Goal: Task Accomplishment & Management: Manage account settings

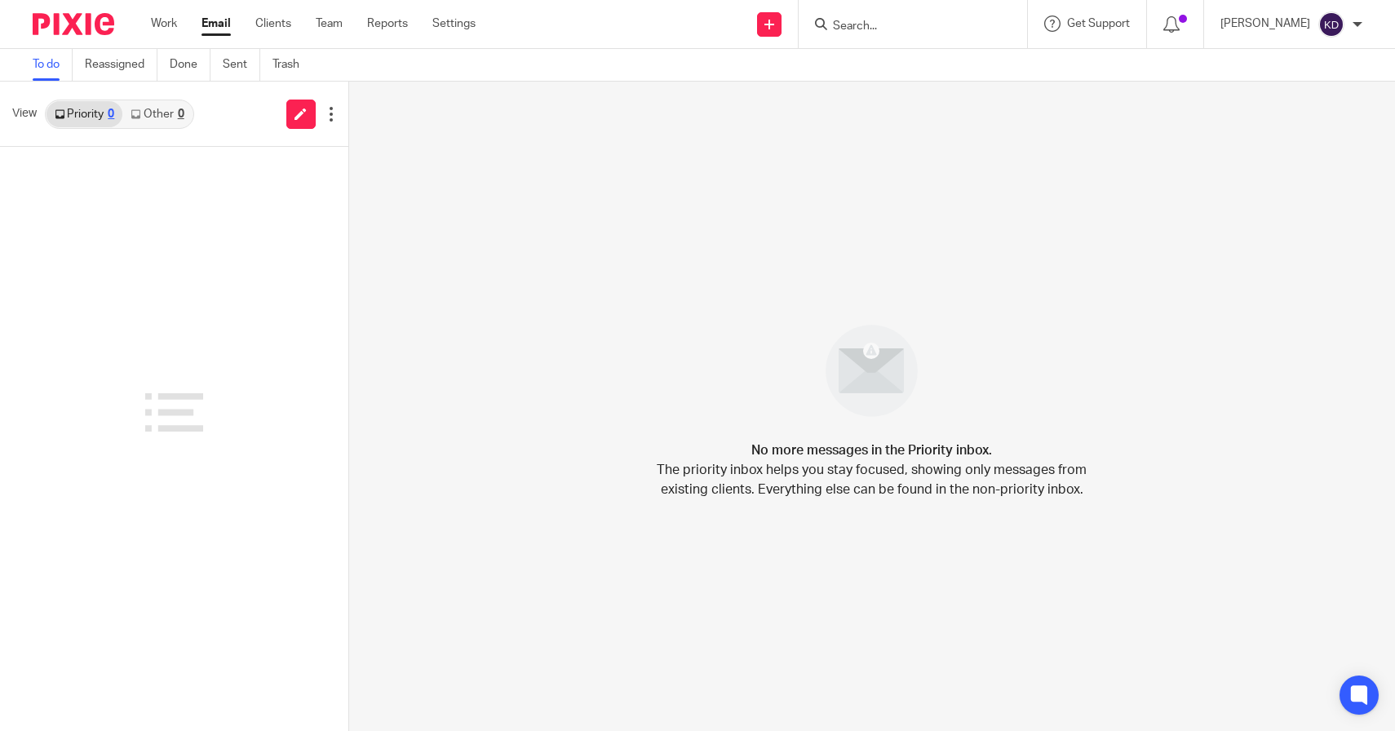
click at [1183, 18] on div at bounding box center [1175, 24] width 57 height 48
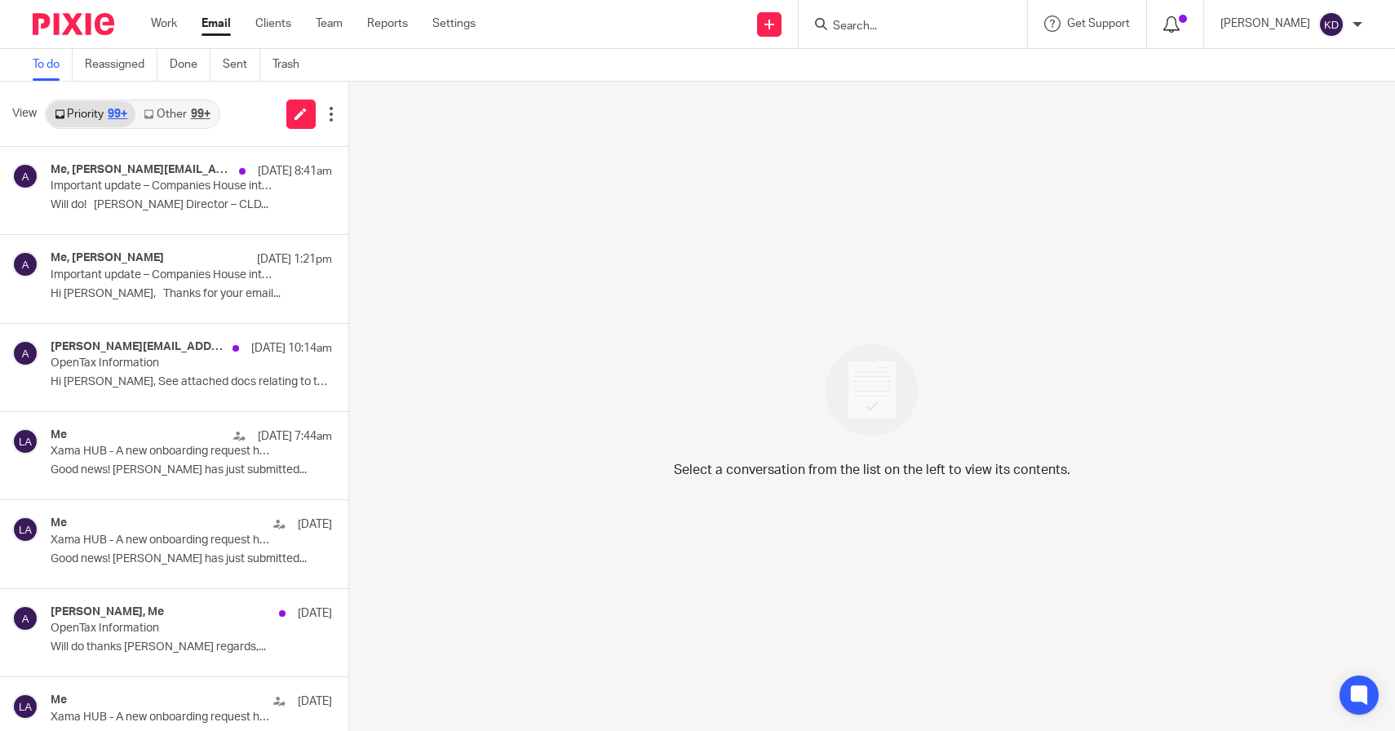
click at [1187, 24] on div at bounding box center [1175, 24] width 24 height 18
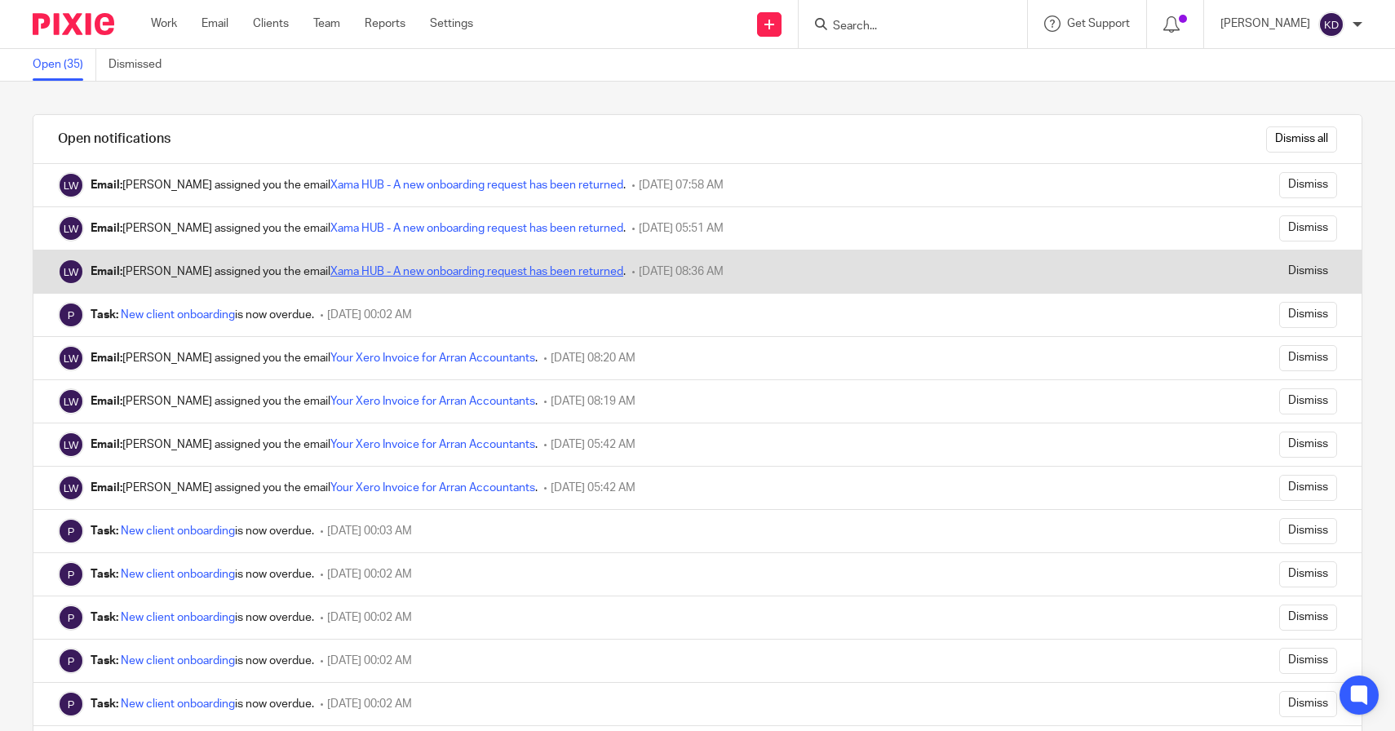
click at [518, 272] on link "Xama HUB - A new onboarding request has been returned" at bounding box center [476, 271] width 293 height 11
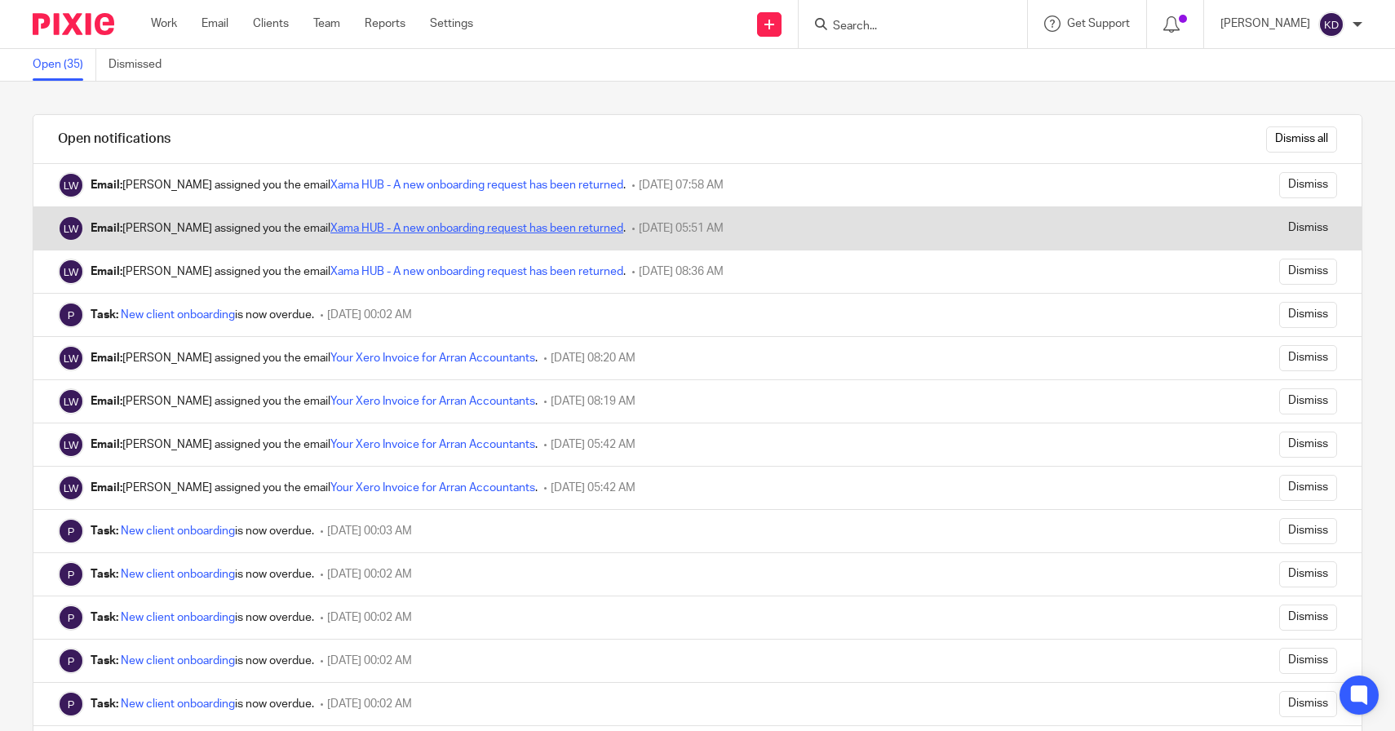
click at [535, 231] on link "Xama HUB - A new onboarding request has been returned" at bounding box center [476, 228] width 293 height 11
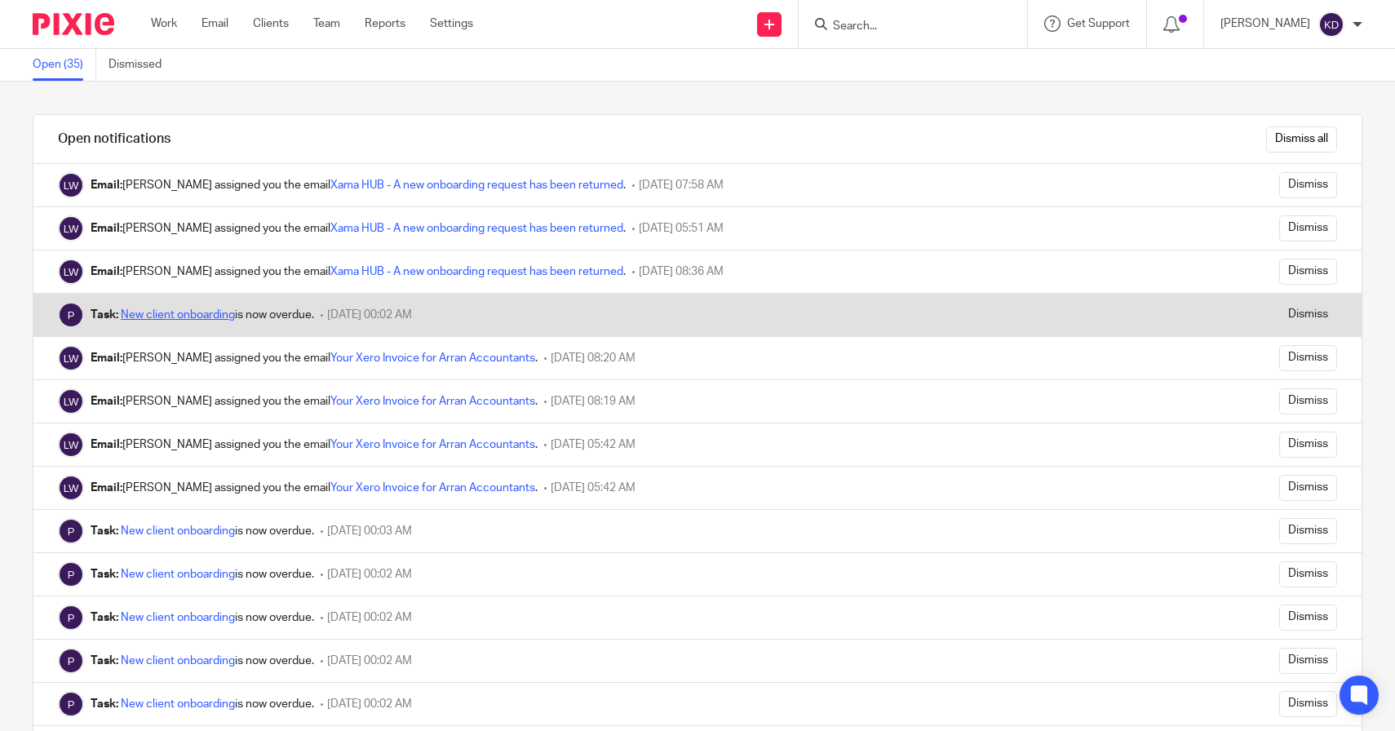
click at [174, 315] on link "New client onboarding" at bounding box center [178, 314] width 114 height 11
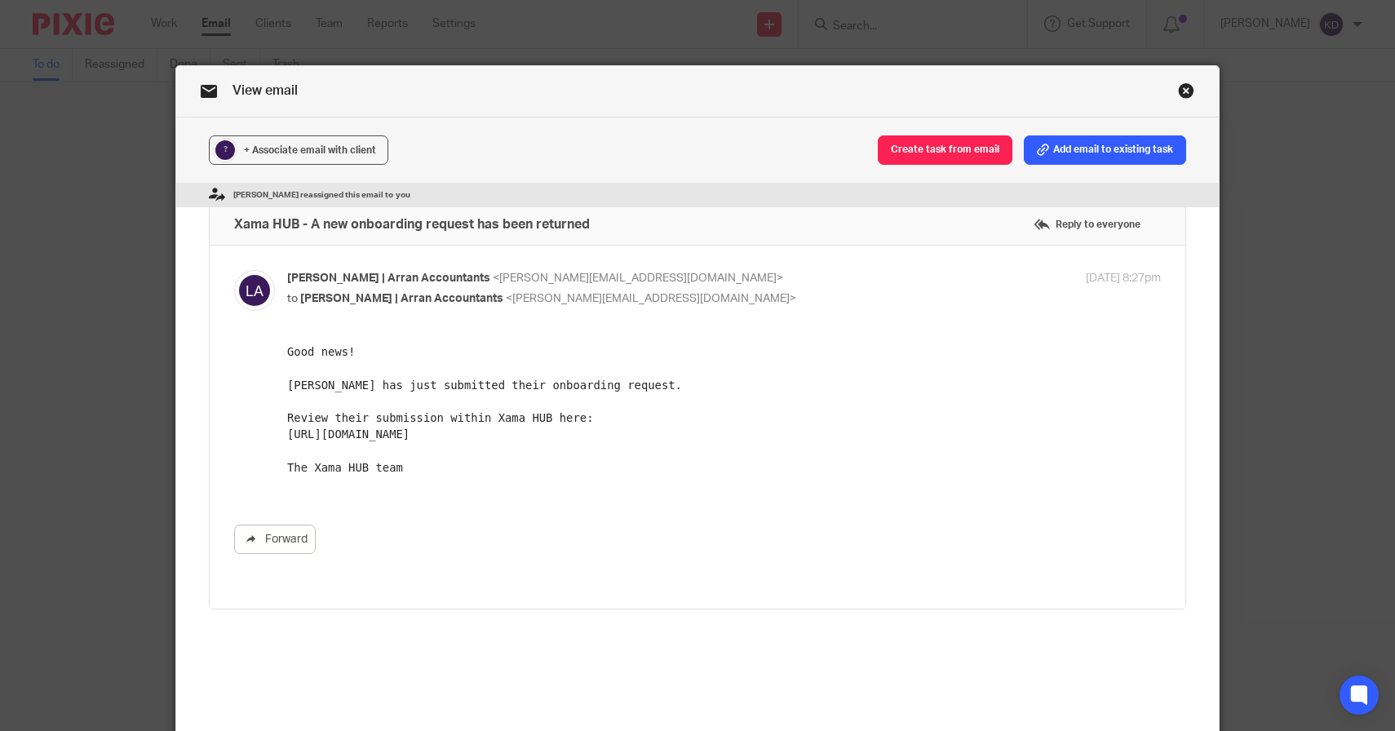
drag, startPoint x: 386, startPoint y: 453, endPoint x: 281, endPoint y: 437, distance: 106.3
click at [287, 437] on html "Good news! Andrew Stirling has just submitted their onboarding request. Review …" at bounding box center [723, 417] width 873 height 148
copy pre "https://platform.xamatech.com/portal/crm/clients/e0e020f0-7796-11f0-a01c-174cac…"
click at [1179, 86] on link "Close this dialog window" at bounding box center [1186, 93] width 16 height 22
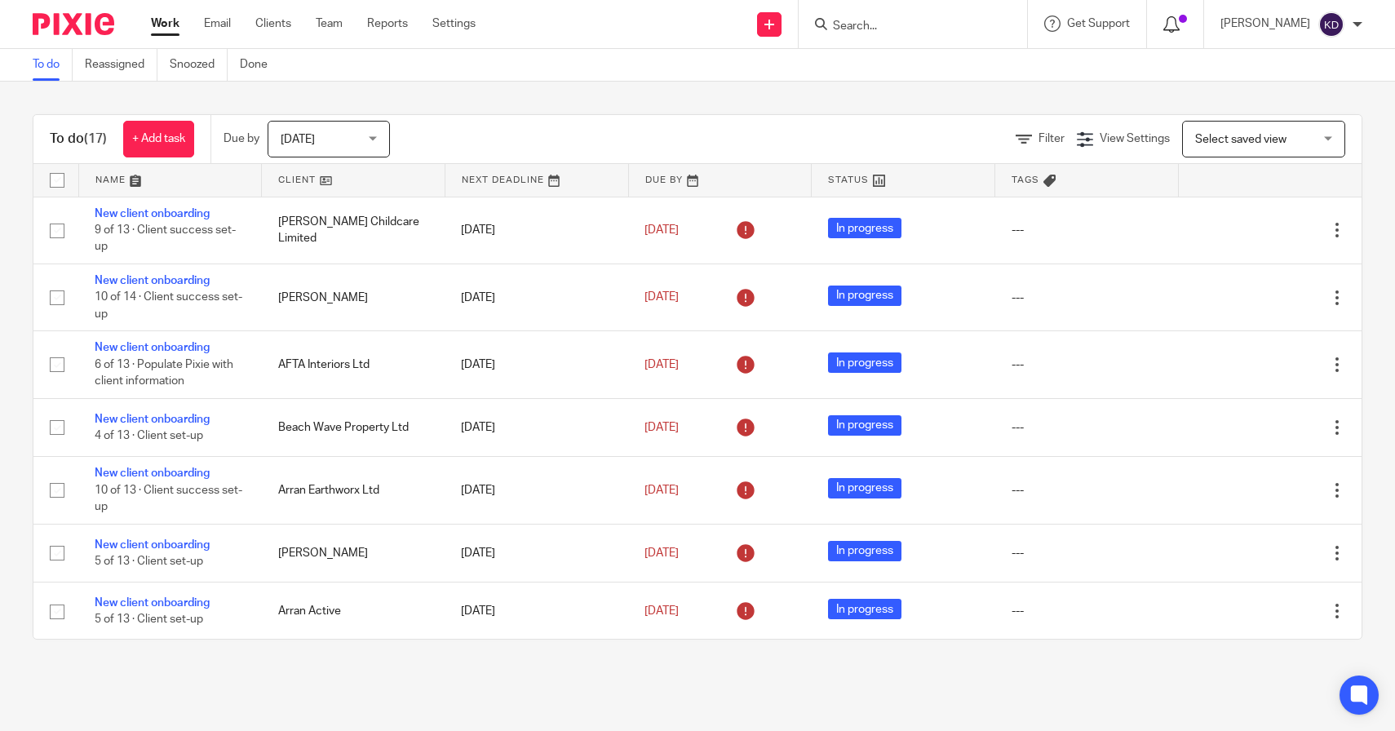
click at [1187, 15] on div at bounding box center [1175, 24] width 24 height 18
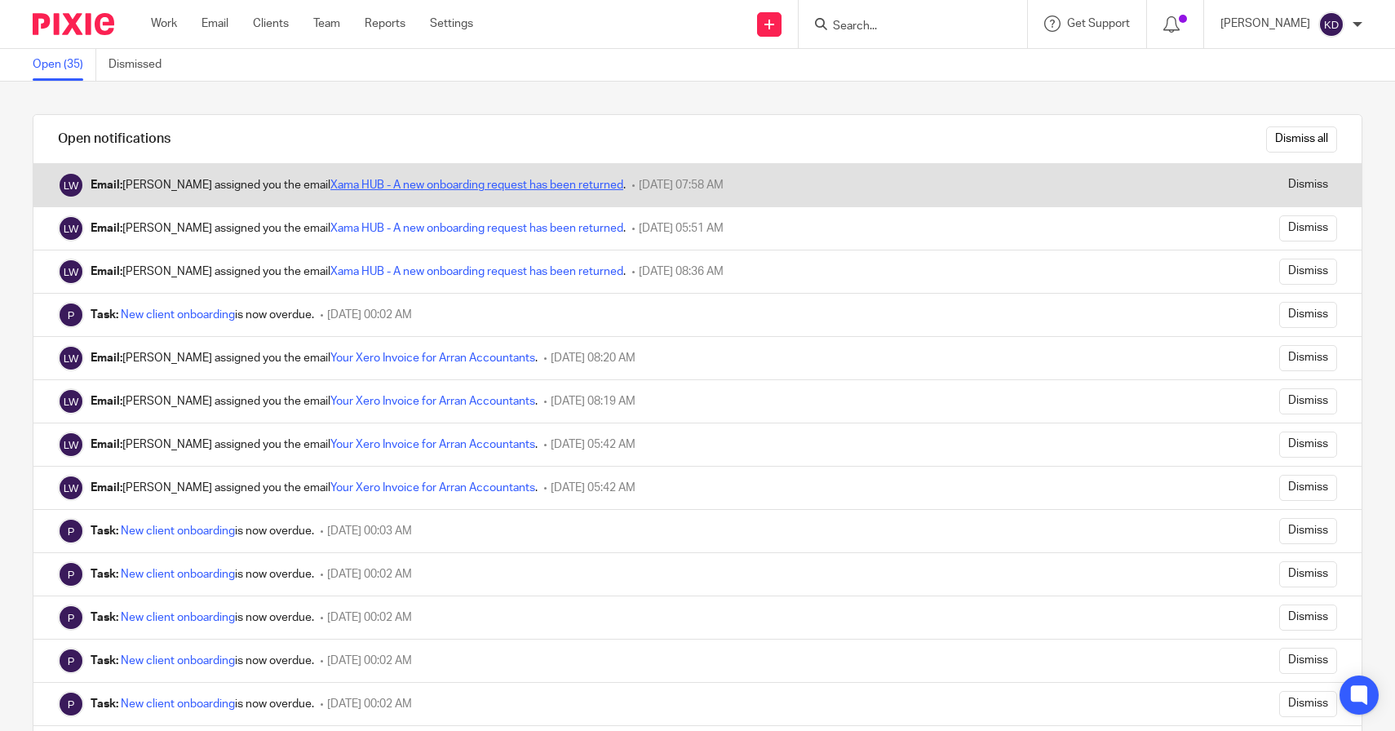
click at [538, 189] on link "Xama HUB - A new onboarding request has been returned" at bounding box center [476, 184] width 293 height 11
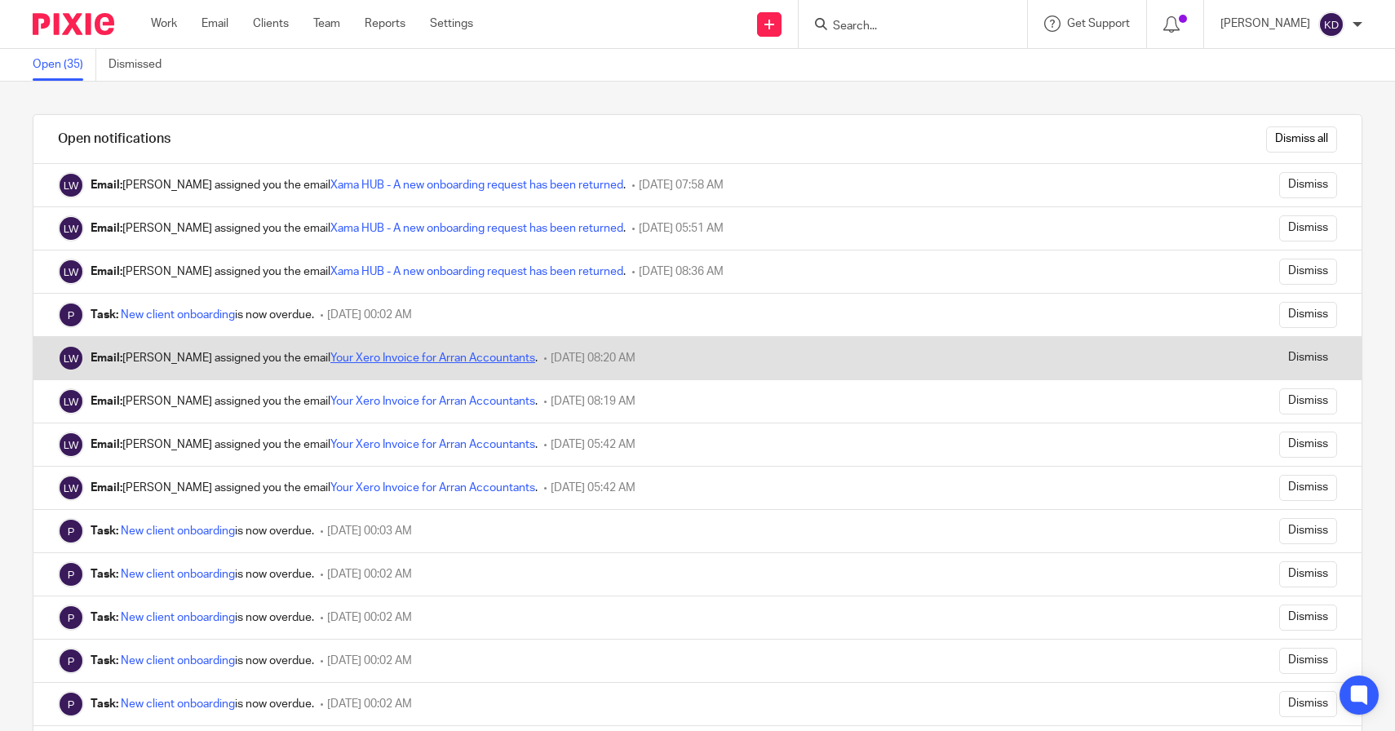
click at [437, 363] on link "Your Xero Invoice for Arran Accountants" at bounding box center [432, 357] width 205 height 11
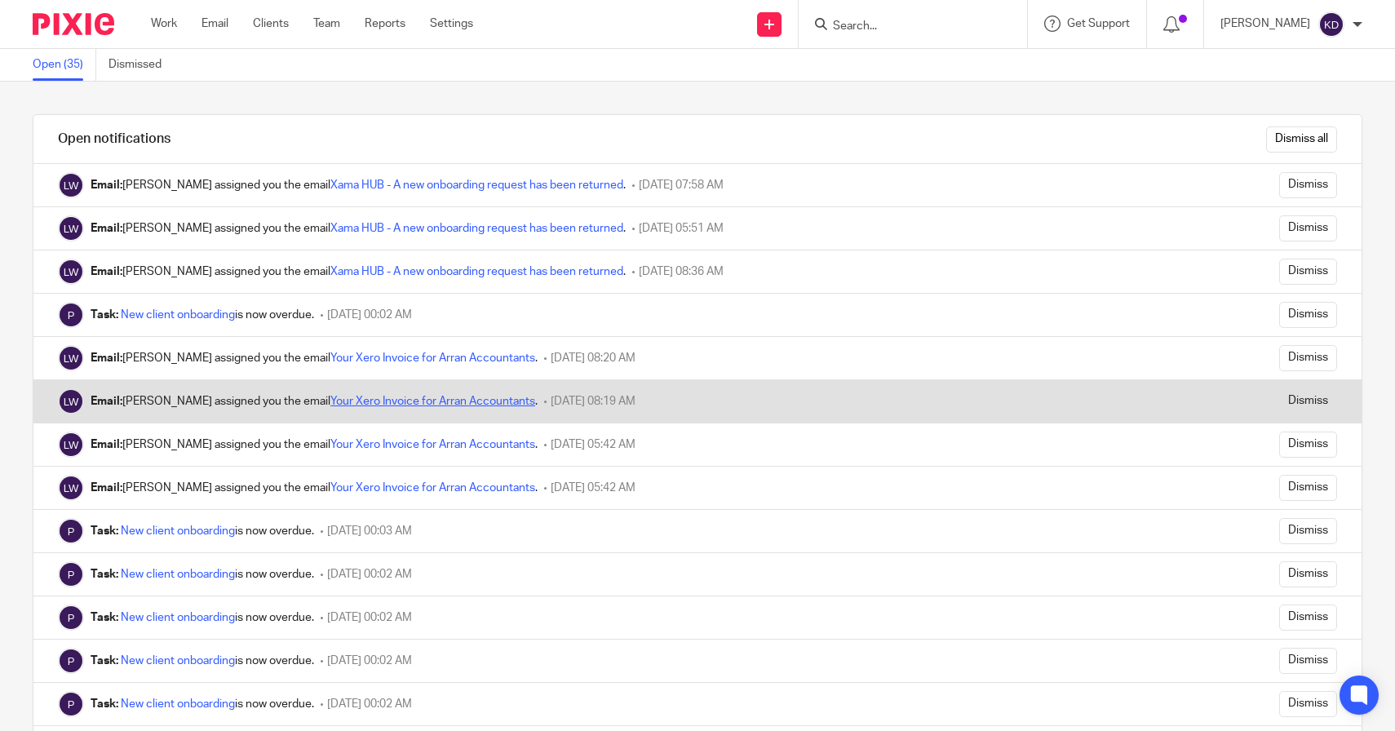
click at [418, 405] on link "Your Xero Invoice for Arran Accountants" at bounding box center [432, 401] width 205 height 11
click at [384, 396] on link "Your Xero Invoice for Arran Accountants" at bounding box center [432, 401] width 205 height 11
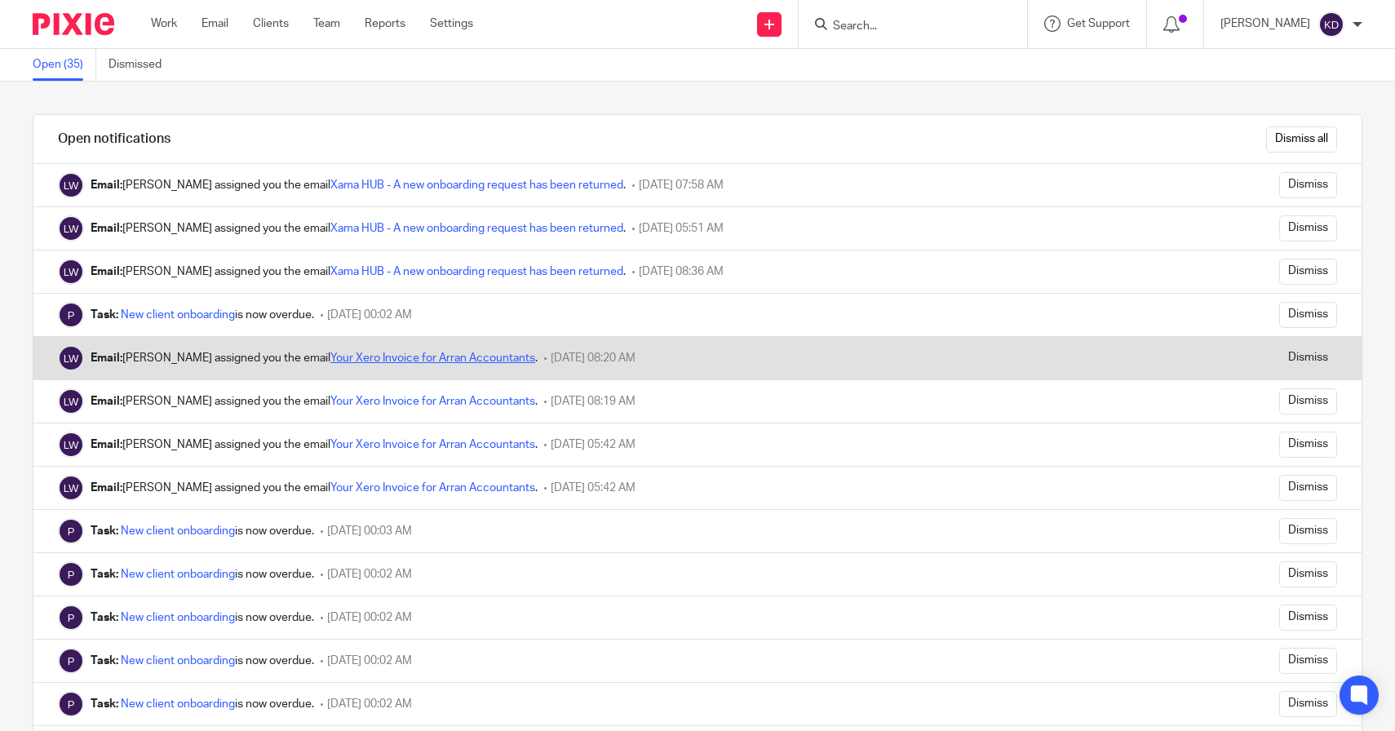
click at [392, 356] on link "Your Xero Invoice for Arran Accountants" at bounding box center [432, 357] width 205 height 11
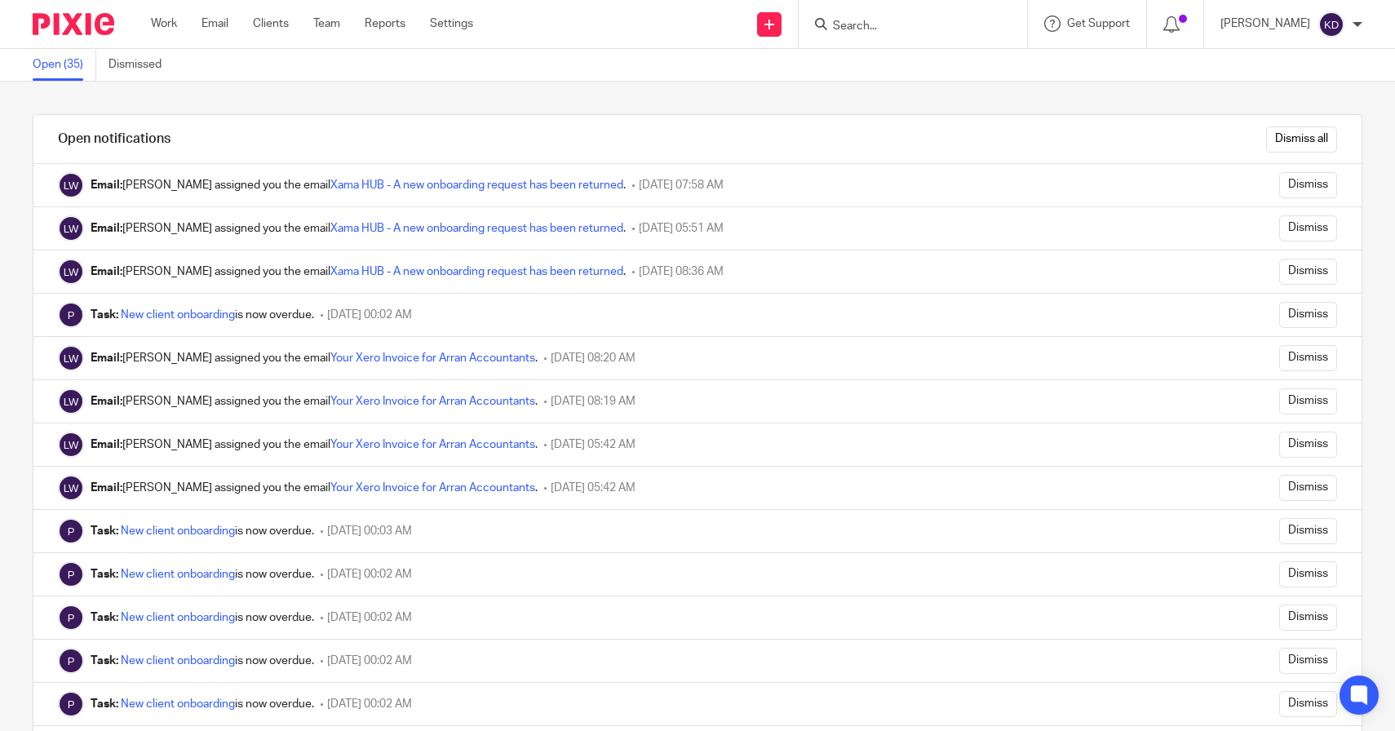
click at [870, 24] on input "Search" at bounding box center [904, 27] width 147 height 15
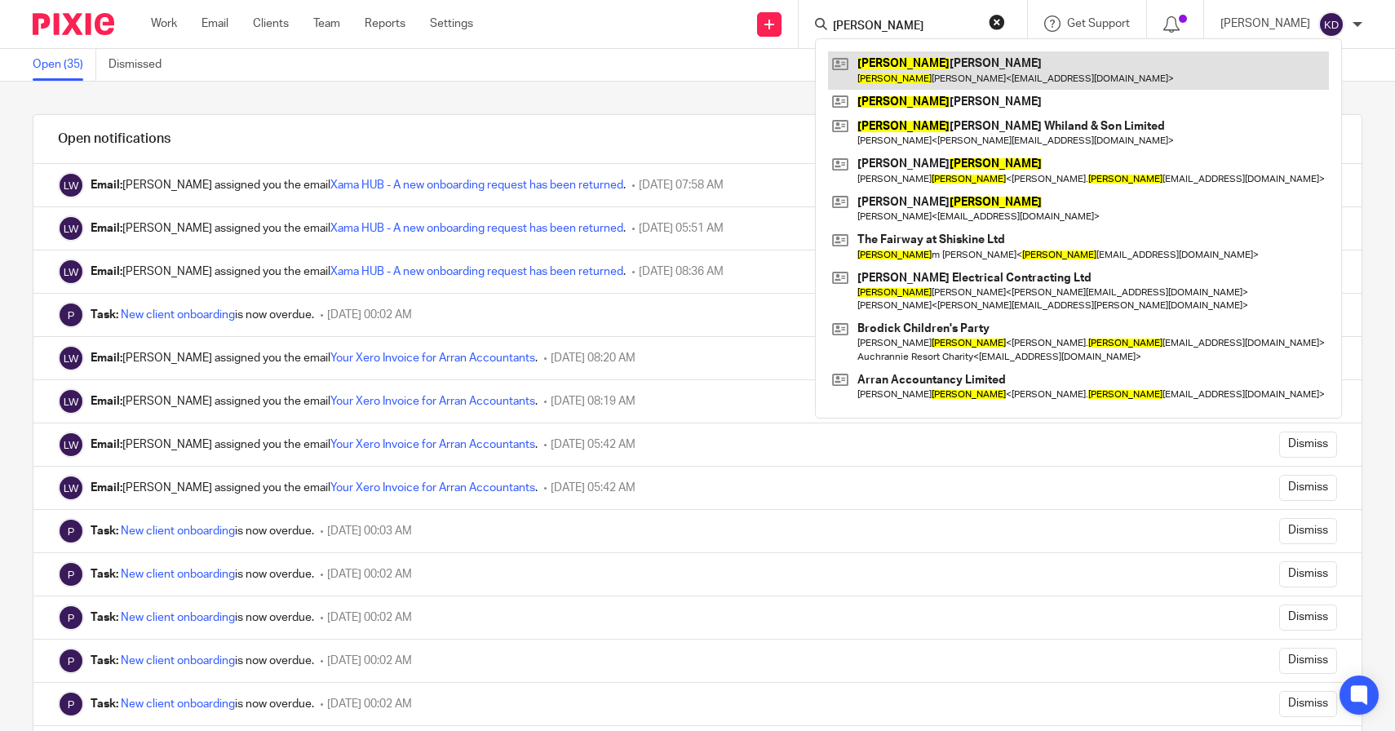
type input "willie"
click at [910, 60] on link at bounding box center [1078, 70] width 501 height 38
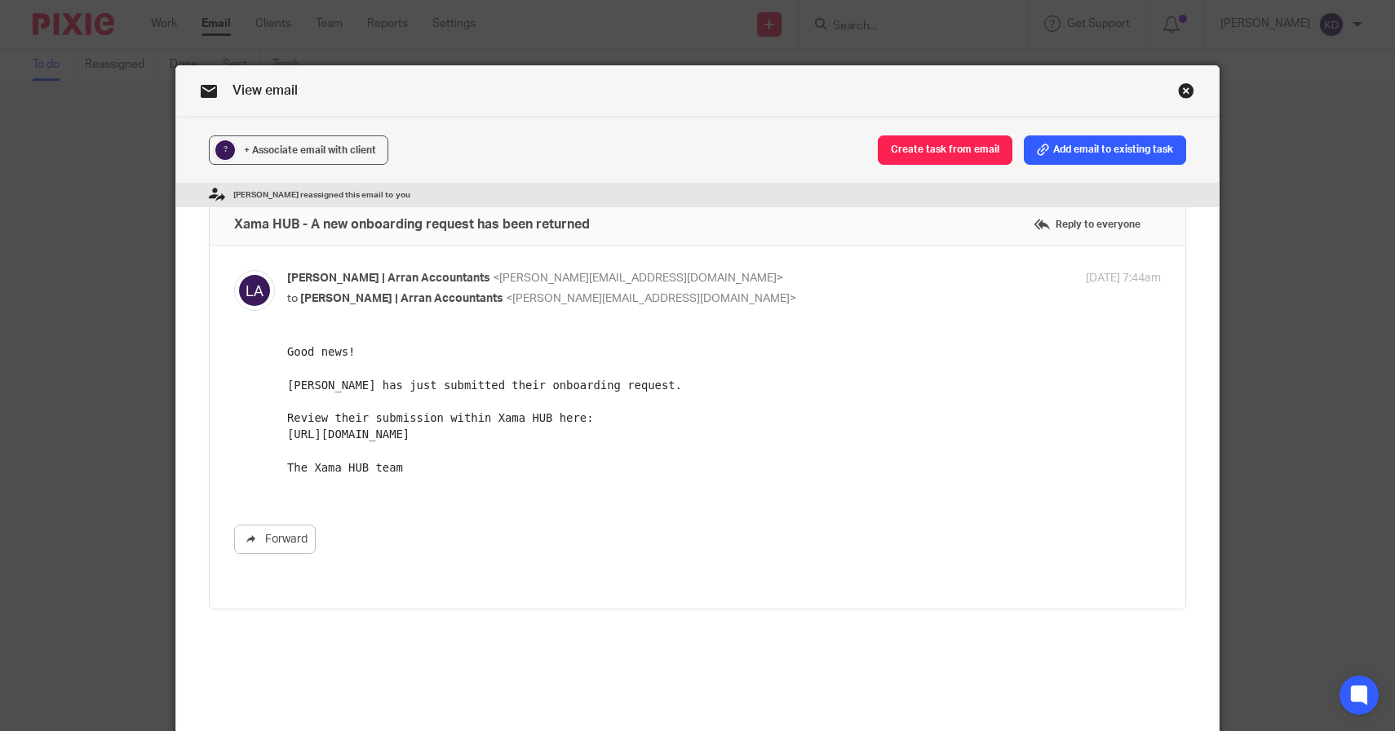
click at [463, 447] on pre "Good news! Lynne O'Hare has just submitted their onboarding request. Review the…" at bounding box center [723, 409] width 873 height 132
click at [454, 436] on pre "Good news! Lynne O'Hare has just submitted their onboarding request. Review the…" at bounding box center [723, 409] width 873 height 132
drag, startPoint x: 381, startPoint y: 444, endPoint x: 285, endPoint y: 431, distance: 96.3
click at [287, 431] on html "Good news! Lynne O'Hare has just submitted their onboarding request. Review the…" at bounding box center [723, 417] width 873 height 148
copy pre "https://platform.xamatech.com/portal/crm/clients/8bb38350-7797-11f0-a2c1-8f30ee…"
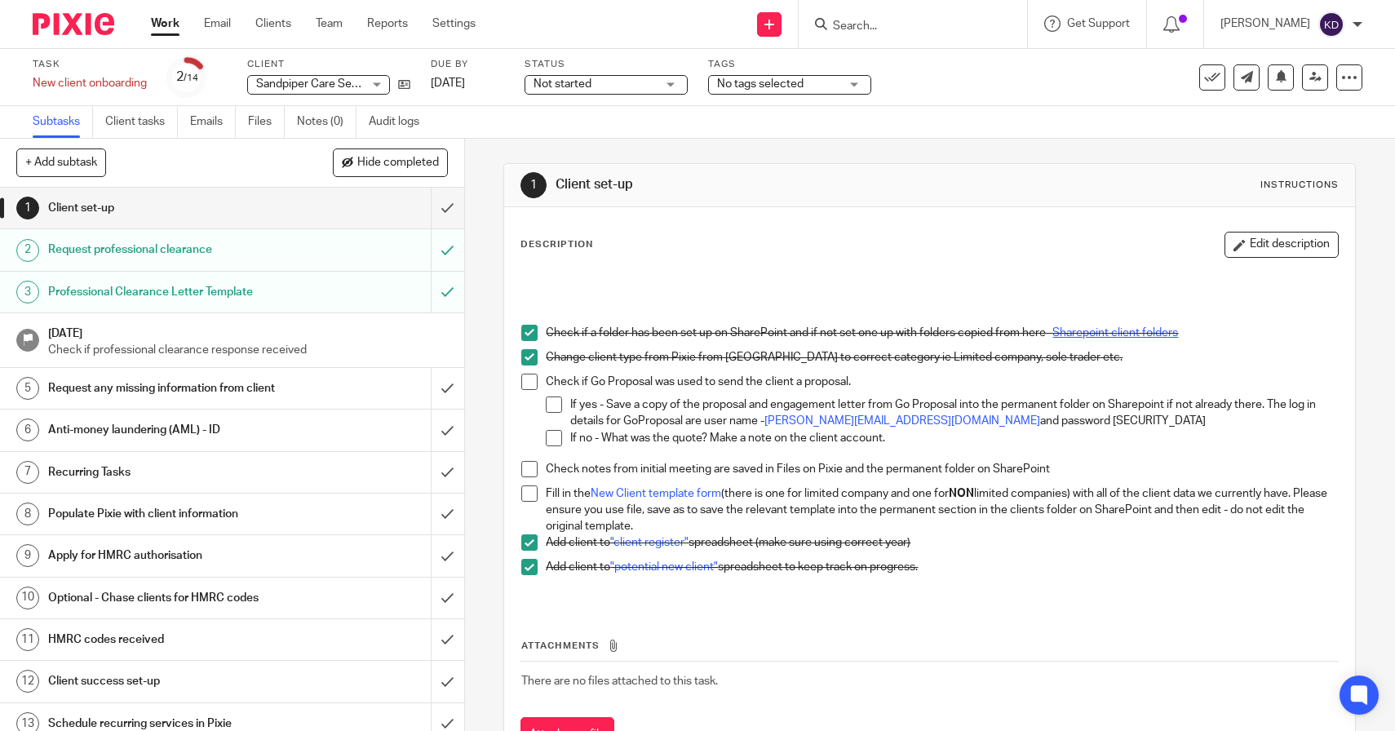
click at [1086, 328] on link "Sharepoint client folders" at bounding box center [1115, 332] width 126 height 11
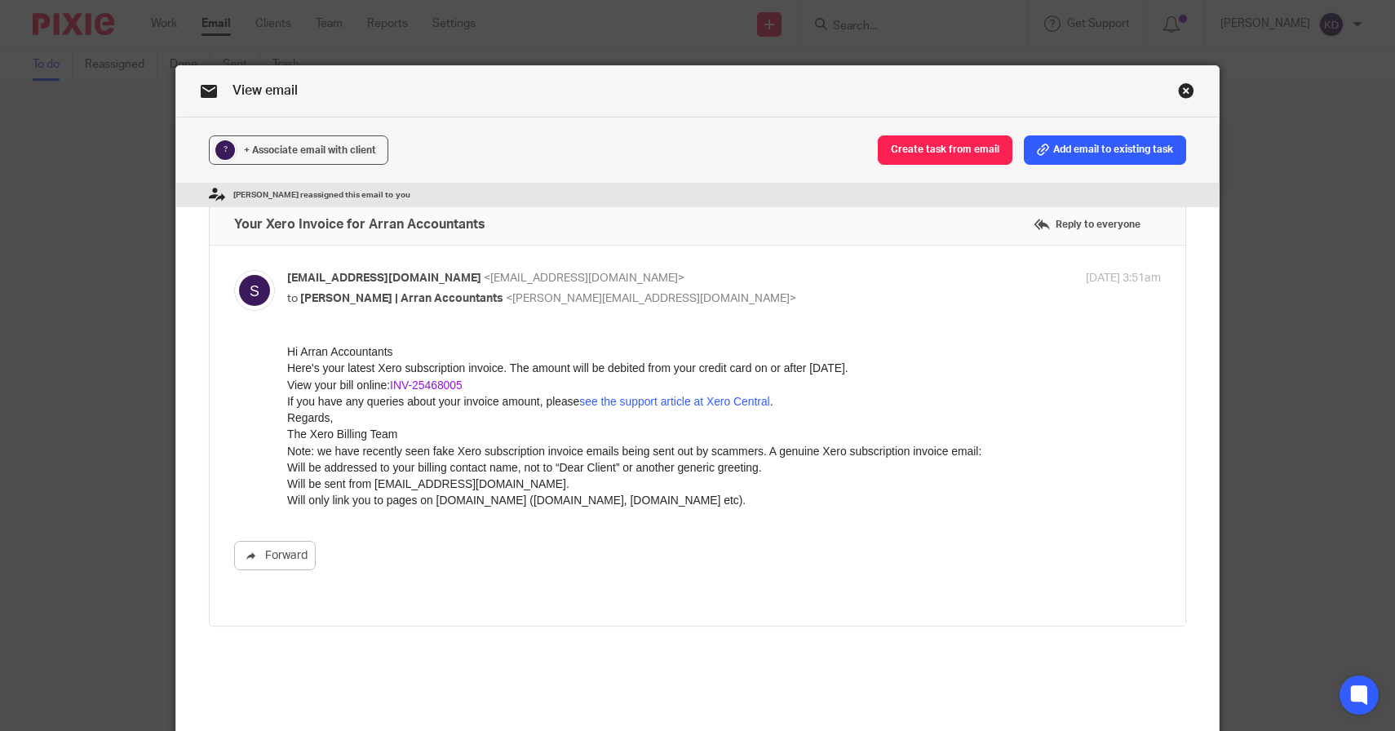
click at [442, 382] on link "INV-25468005" at bounding box center [426, 384] width 73 height 13
click at [428, 387] on link "INV-25477460" at bounding box center [426, 384] width 73 height 13
click at [391, 384] on p "View your bill online: INV-25477460" at bounding box center [723, 384] width 873 height 16
click at [418, 384] on link "INV-25477460" at bounding box center [426, 384] width 73 height 13
click at [455, 383] on link "INV-25468005" at bounding box center [426, 384] width 73 height 13
